Goal: Task Accomplishment & Management: Complete application form

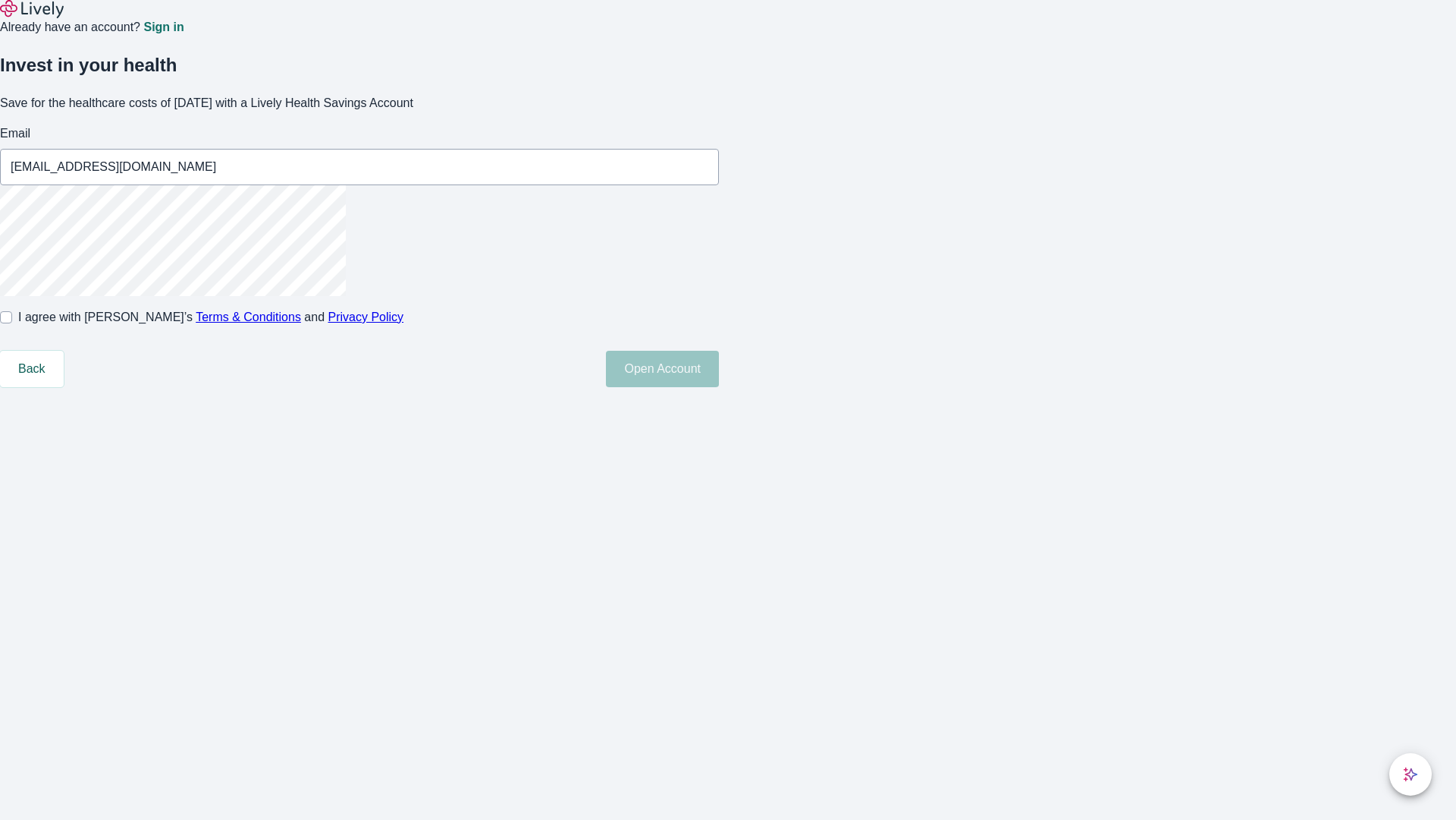
click at [12, 324] on input "I agree with Lively’s Terms & Conditions and Privacy Policy" at bounding box center [6, 317] width 12 height 12
checkbox input "true"
click at [719, 387] on button "Open Account" at bounding box center [663, 368] width 113 height 36
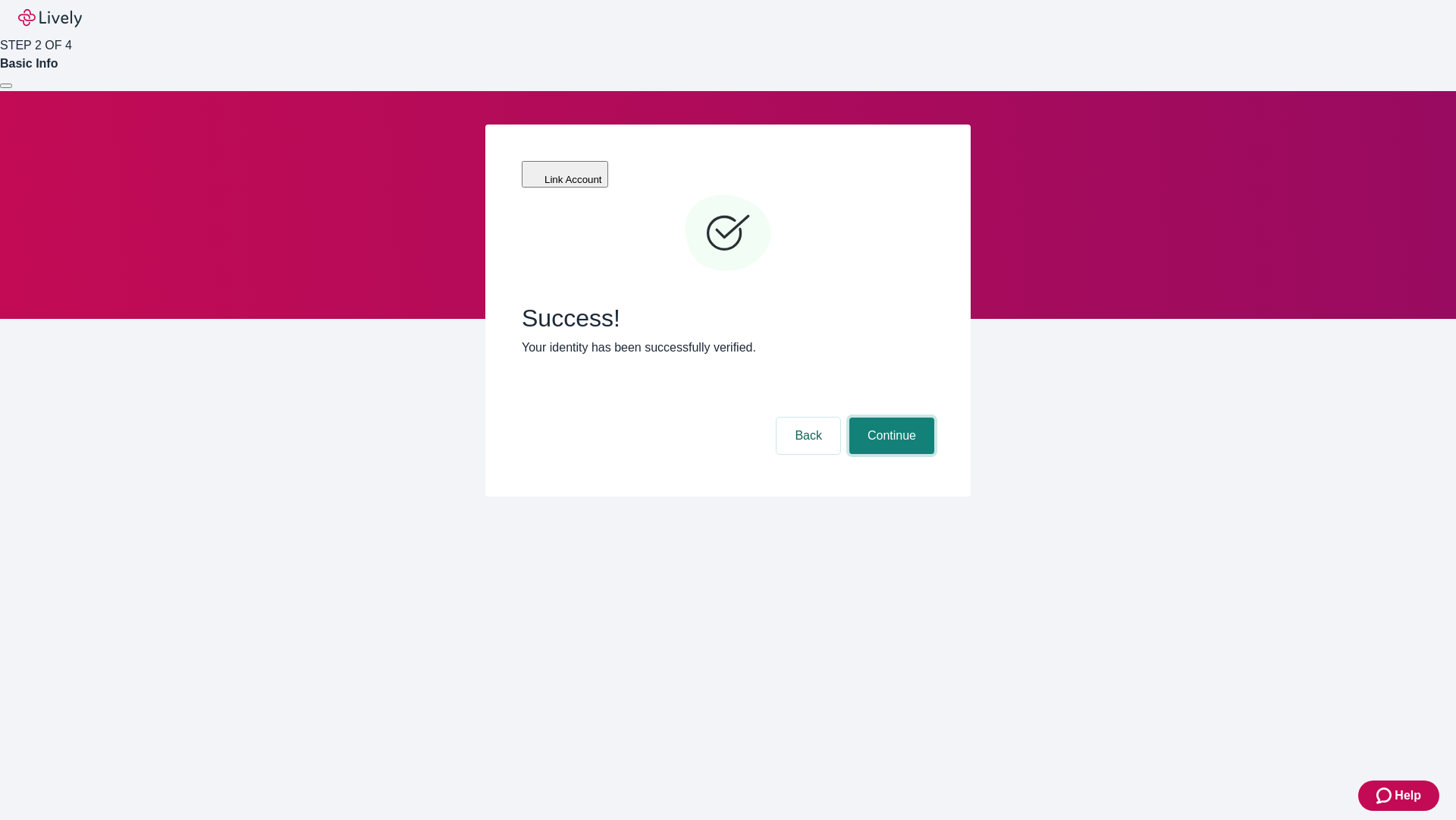
click at [890, 417] on button "Continue" at bounding box center [892, 435] width 85 height 36
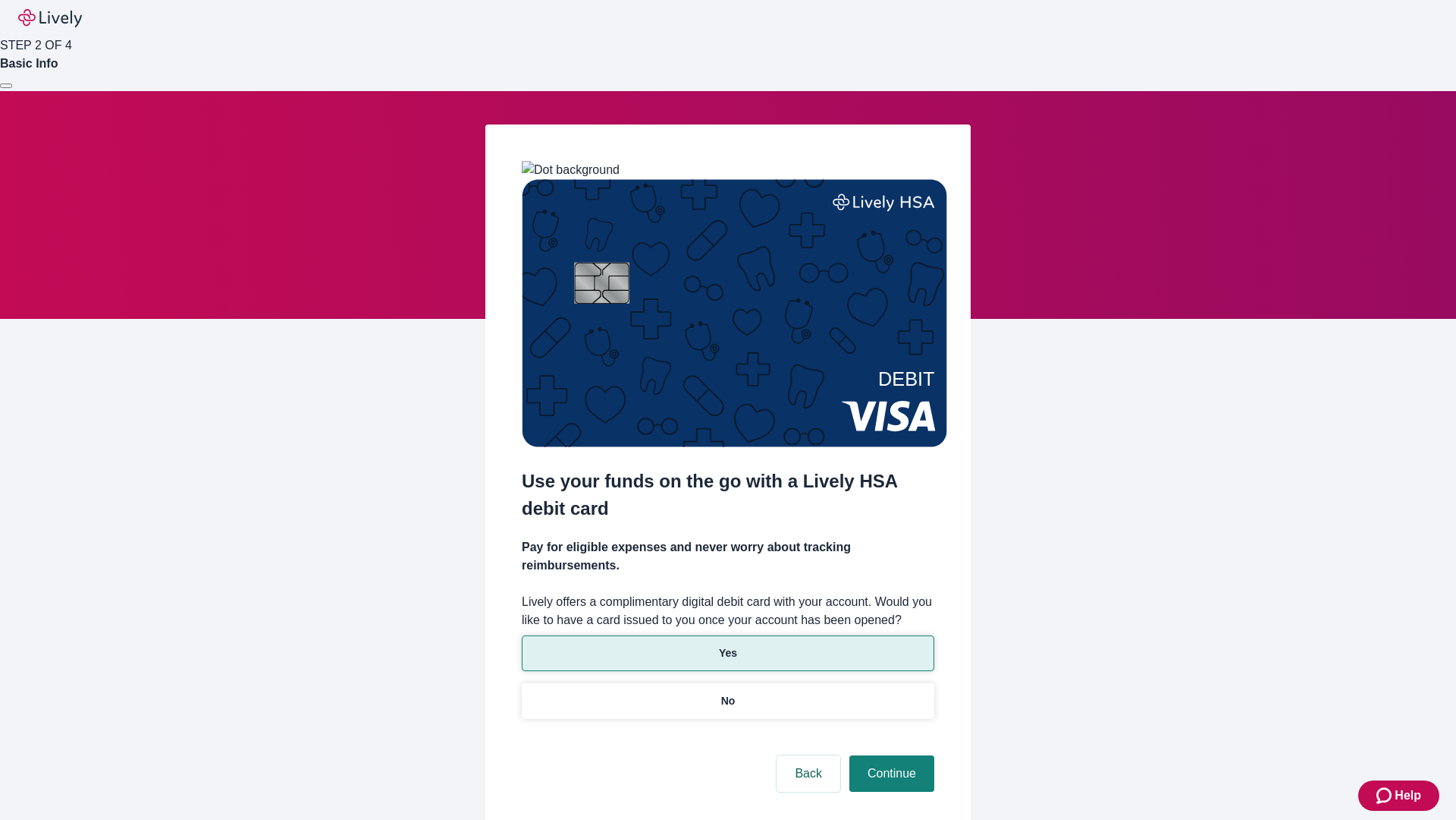
click at [727, 645] on p "Yes" at bounding box center [727, 653] width 18 height 16
click at [890, 755] on button "Continue" at bounding box center [892, 773] width 85 height 36
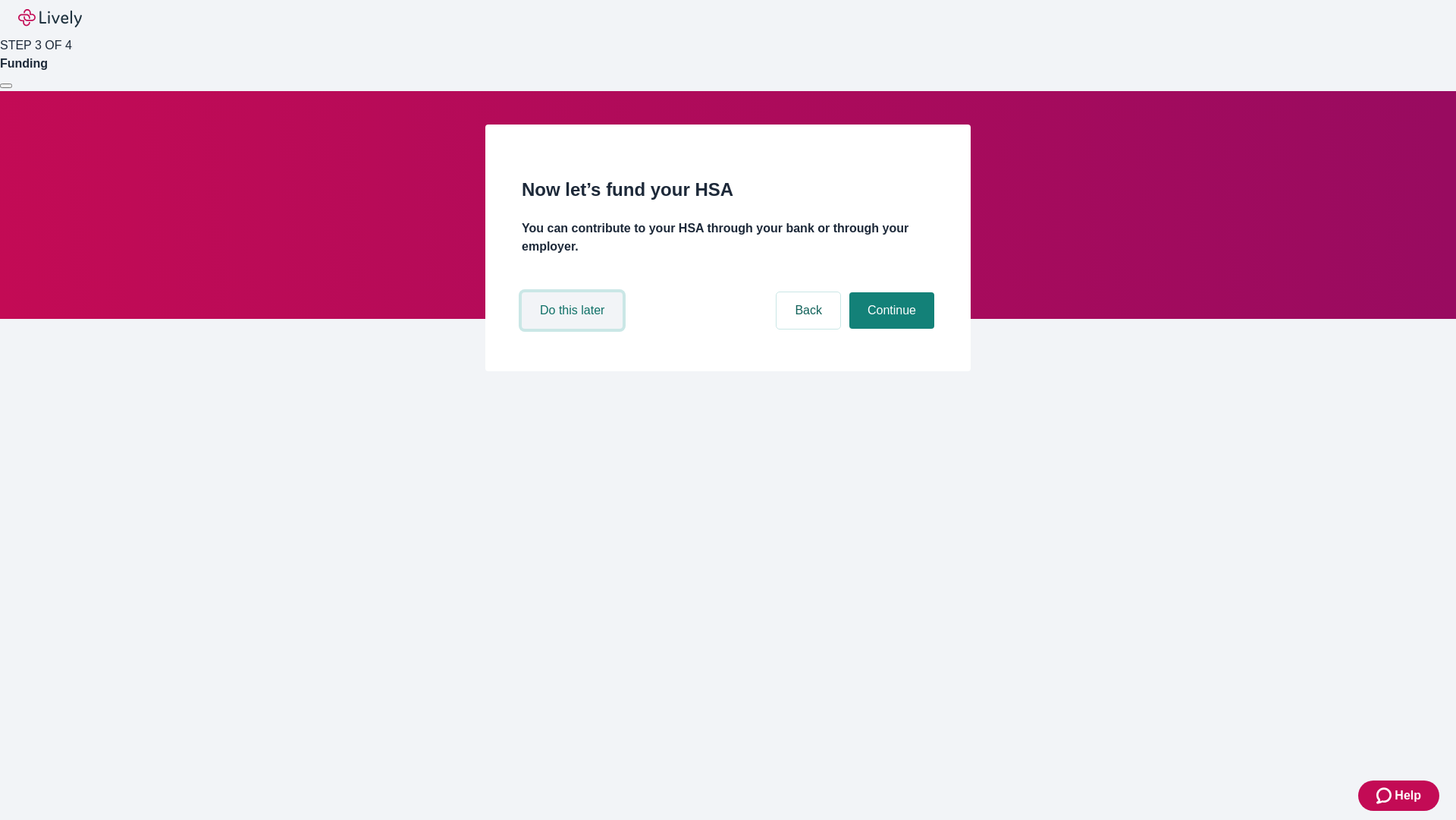
click at [574, 328] on button "Do this later" at bounding box center [572, 309] width 101 height 36
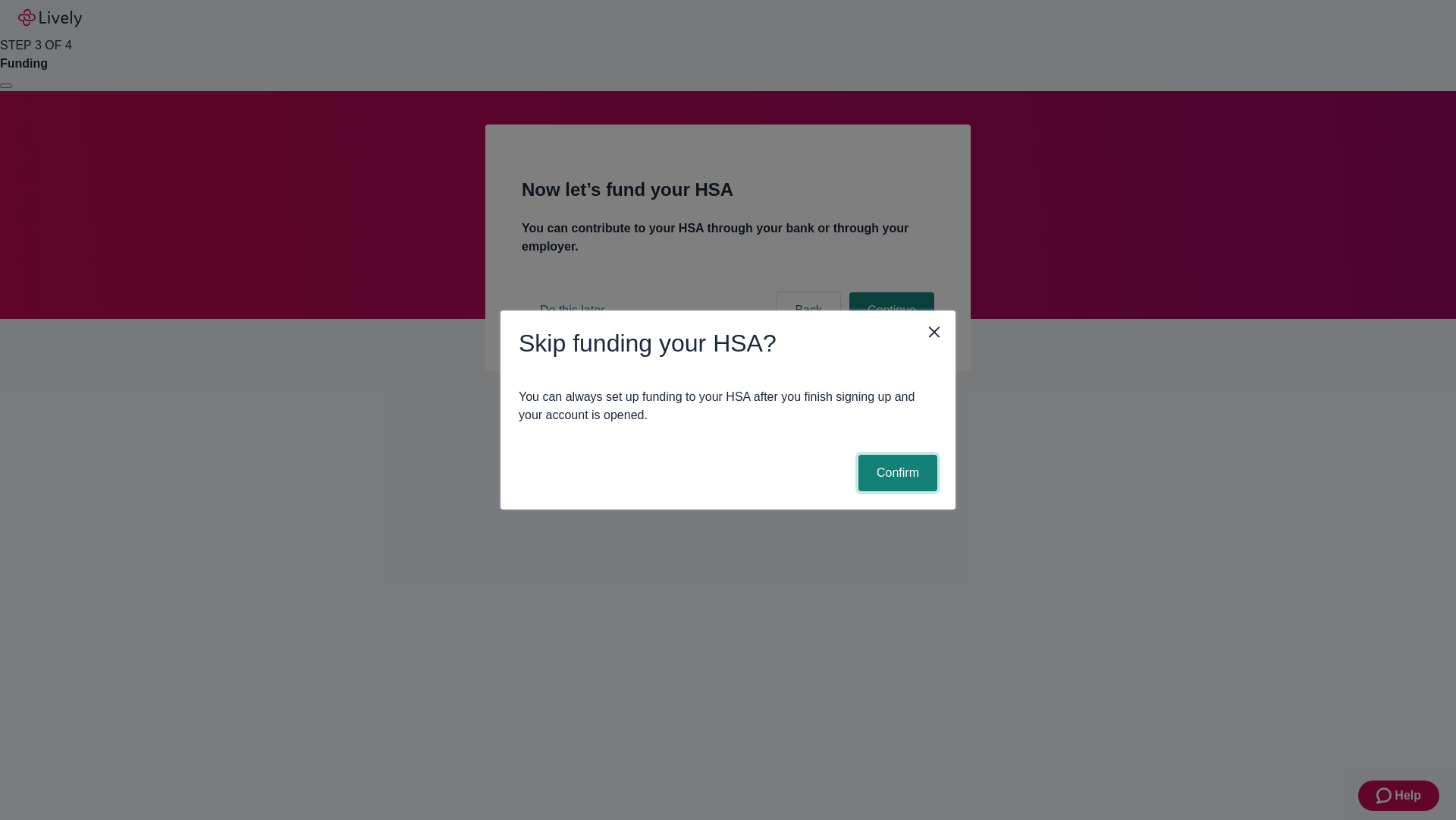
click at [896, 473] on button "Confirm" at bounding box center [898, 472] width 79 height 36
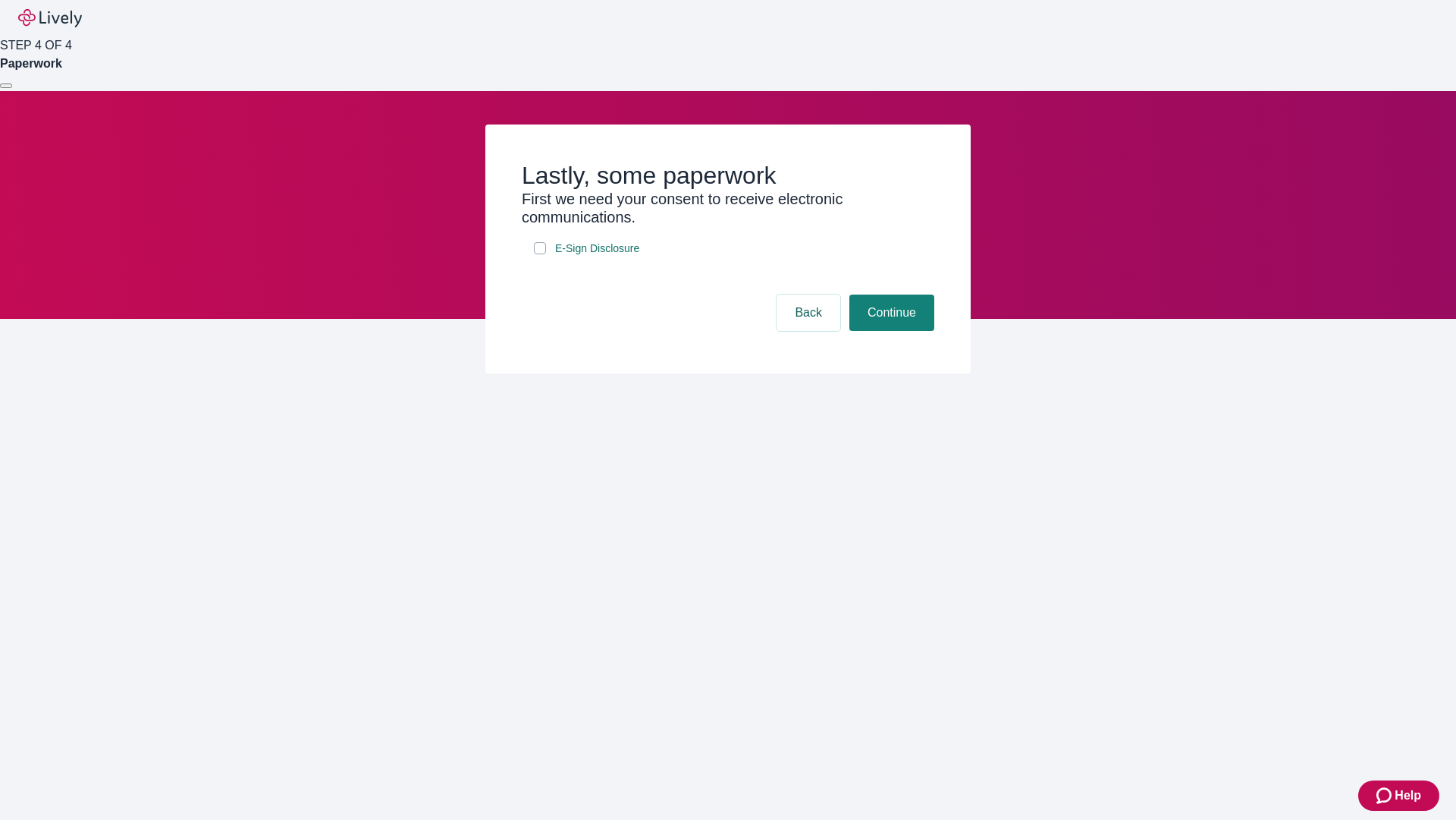
click at [540, 254] on input "E-Sign Disclosure" at bounding box center [539, 248] width 12 height 12
checkbox input "true"
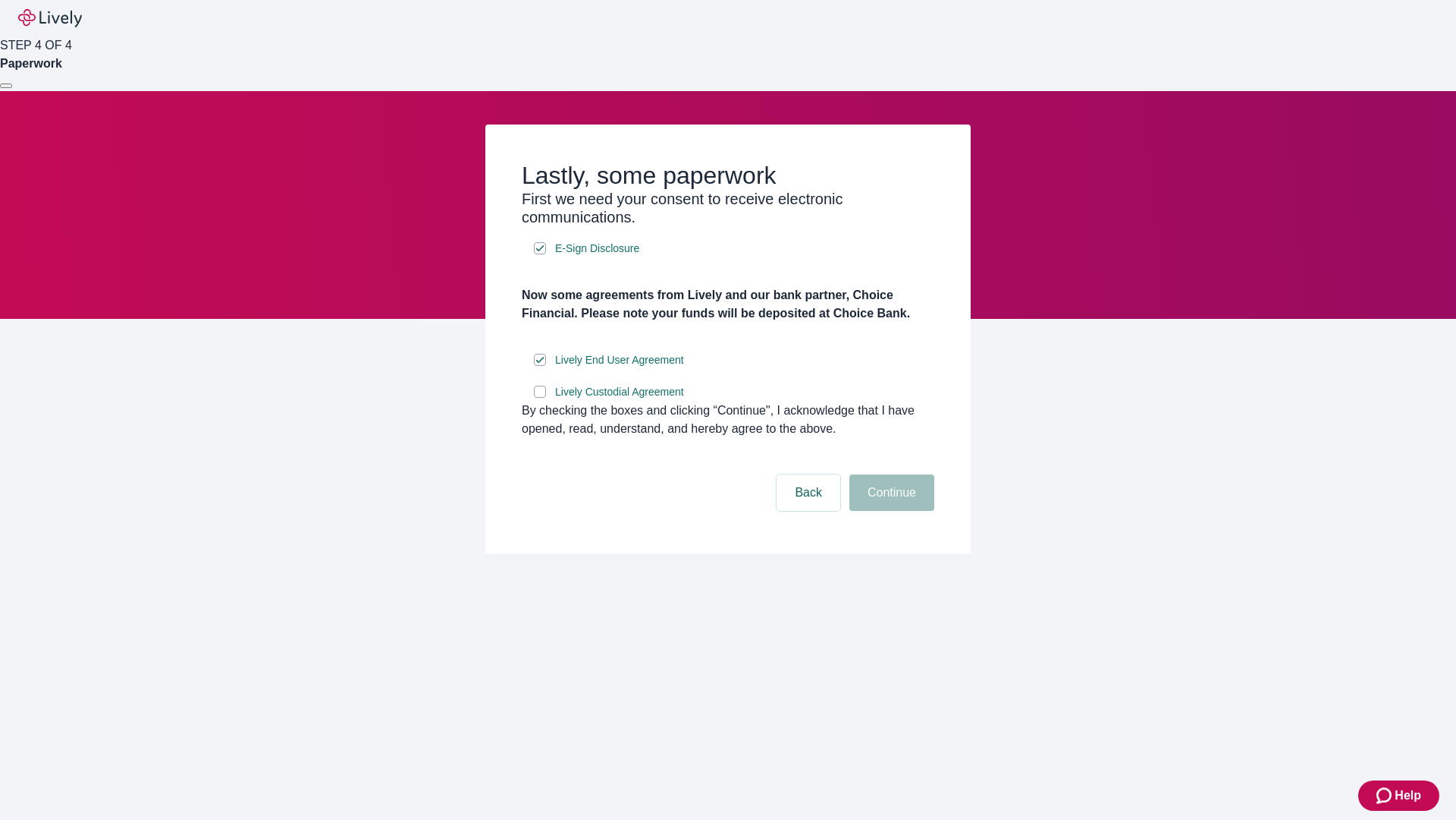
click at [540, 397] on input "Lively Custodial Agreement" at bounding box center [539, 391] width 12 height 12
checkbox input "true"
click at [890, 511] on button "Continue" at bounding box center [892, 492] width 85 height 36
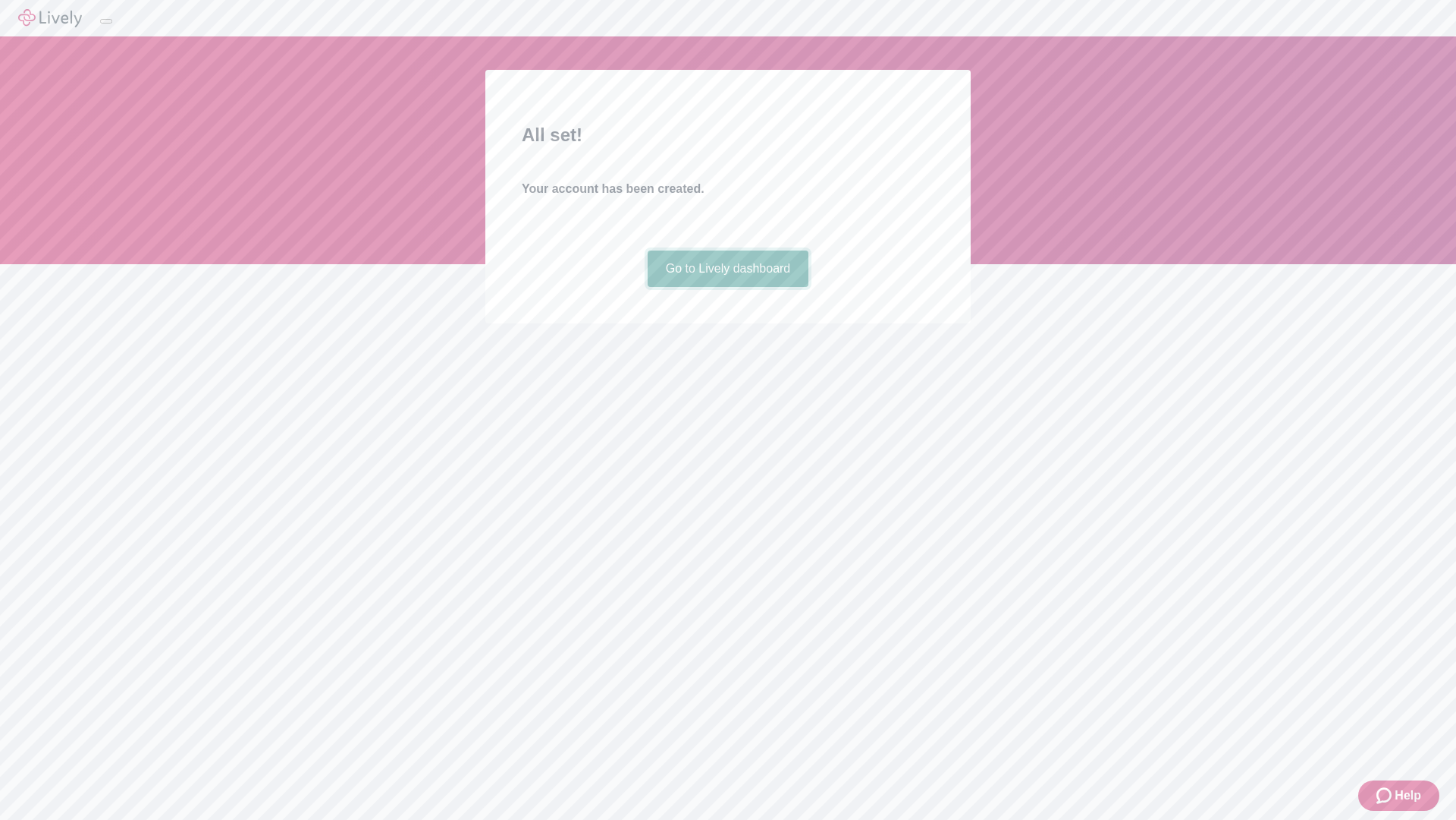
click at [727, 287] on link "Go to Lively dashboard" at bounding box center [728, 268] width 162 height 36
